Goal: Task Accomplishment & Management: Use online tool/utility

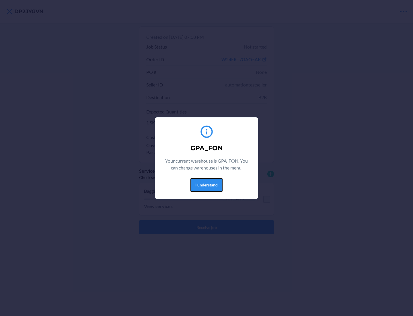
click at [206, 185] on button "I understand" at bounding box center [207, 185] width 32 height 14
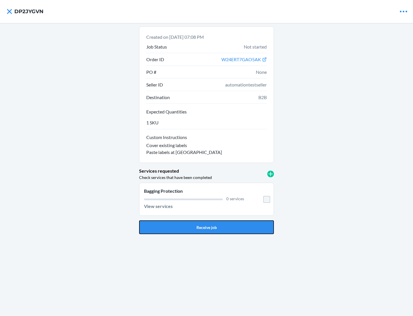
click at [207, 227] on button "Receive job" at bounding box center [206, 227] width 135 height 14
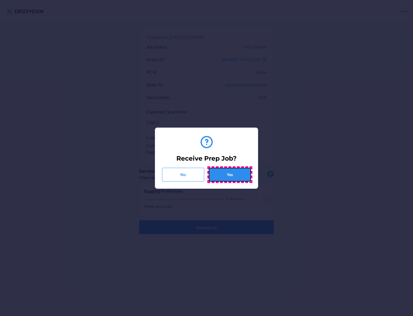
click at [230, 174] on button "Yes" at bounding box center [230, 175] width 42 height 14
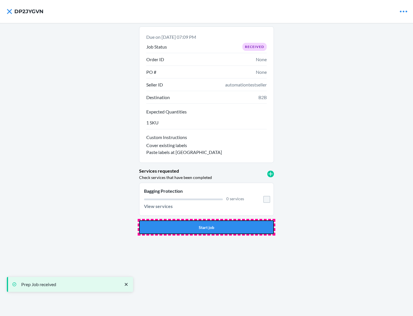
click at [207, 227] on button "Start job" at bounding box center [206, 227] width 135 height 14
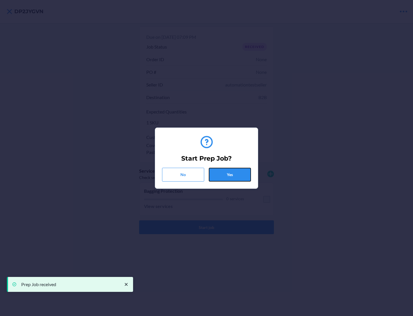
click at [230, 174] on button "Yes" at bounding box center [230, 175] width 42 height 14
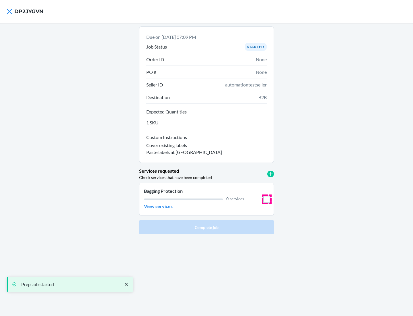
click at [267, 199] on input "checkbox" at bounding box center [266, 199] width 7 height 7
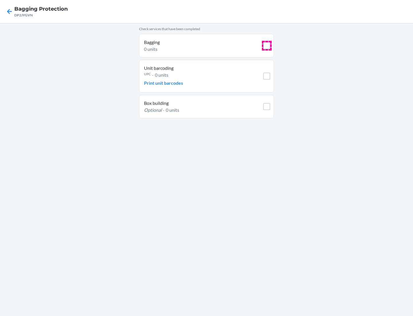
click at [267, 46] on input "checkbox" at bounding box center [266, 45] width 7 height 7
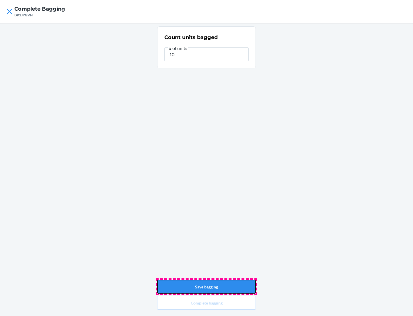
click at [207, 286] on button "Save bagging" at bounding box center [206, 287] width 99 height 14
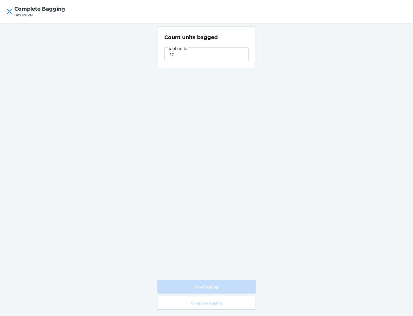
type input "0"
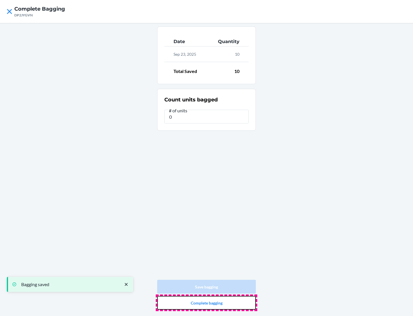
click at [207, 302] on button "Complete bagging" at bounding box center [206, 303] width 99 height 14
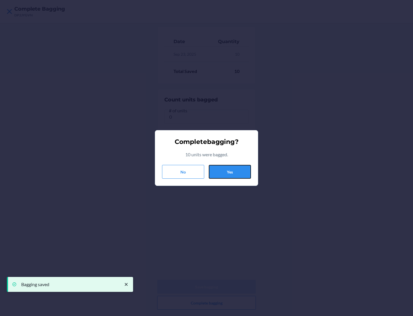
click at [230, 172] on button "Yes" at bounding box center [230, 172] width 42 height 14
